Goal: Task Accomplishment & Management: Manage account settings

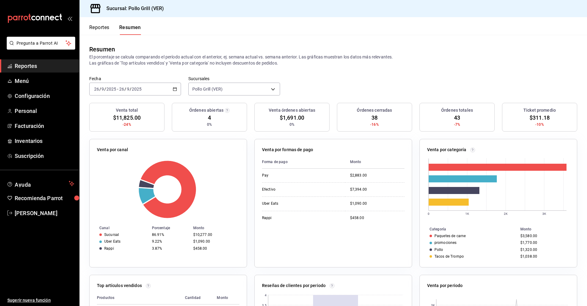
click at [173, 86] on div "[DATE] [DATE] - [DATE] [DATE]" at bounding box center [135, 89] width 92 height 13
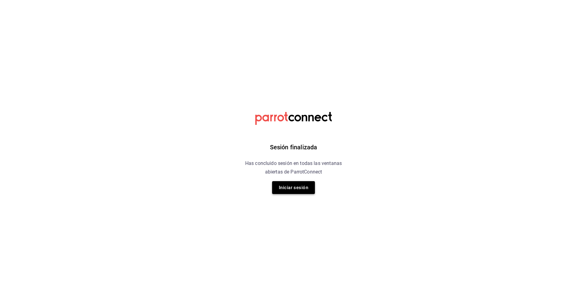
click at [290, 187] on button "Iniciar sesión" at bounding box center [293, 187] width 43 height 13
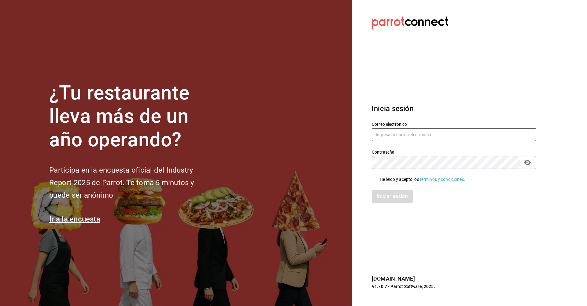
type input "[EMAIL_ADDRESS][DOMAIN_NAME]"
click at [376, 180] on input "He leído y acepto los Términos y condiciones." at bounding box center [375, 180] width 6 height 6
checkbox input "true"
click at [397, 196] on button "Iniciar sesión" at bounding box center [393, 196] width 42 height 13
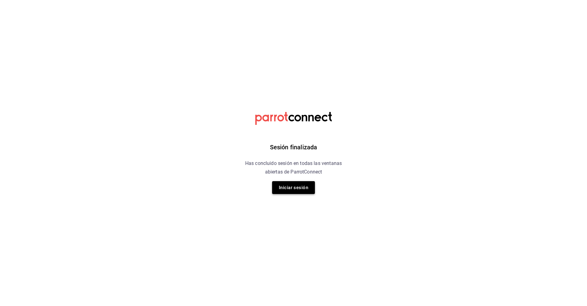
click at [282, 191] on button "Iniciar sesión" at bounding box center [293, 187] width 43 height 13
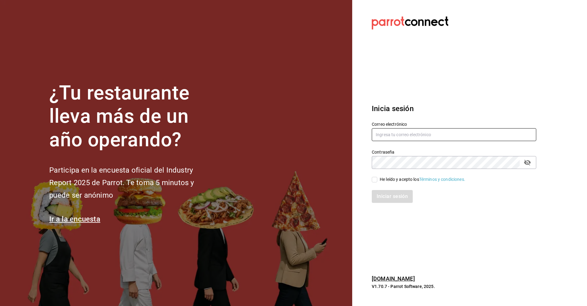
type input "[EMAIL_ADDRESS][DOMAIN_NAME]"
click at [377, 180] on input "He leído y acepto los Términos y condiciones." at bounding box center [375, 180] width 6 height 6
checkbox input "true"
click at [391, 198] on button "Iniciar sesión" at bounding box center [393, 196] width 42 height 13
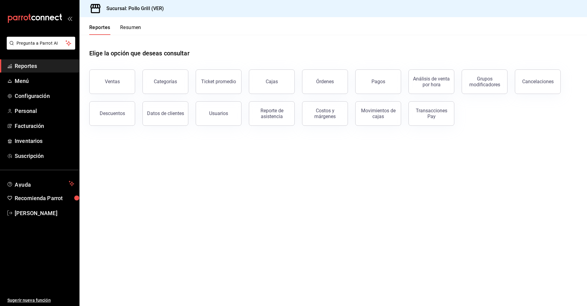
click at [134, 28] on button "Resumen" at bounding box center [130, 29] width 21 height 10
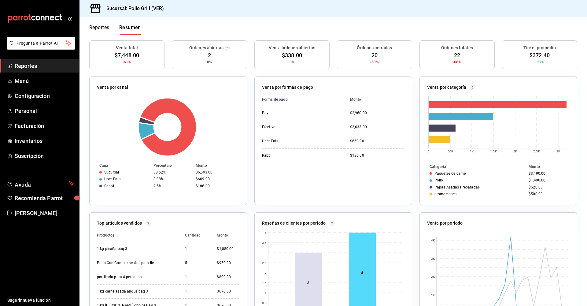
scroll to position [107, 0]
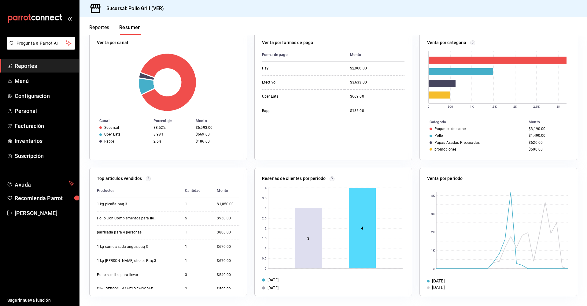
click at [404, 9] on div "Sucursal: Pollo Grill (VER)" at bounding box center [334, 8] width 508 height 17
click at [101, 25] on button "Reportes" at bounding box center [99, 29] width 20 height 10
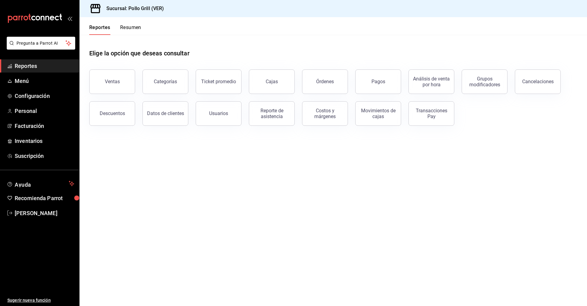
click at [99, 24] on div "Reportes Resumen" at bounding box center [111, 26] width 62 height 18
click at [103, 25] on button "Reportes" at bounding box center [99, 29] width 21 height 10
click at [136, 28] on button "Resumen" at bounding box center [130, 29] width 21 height 10
